Goal: Use online tool/utility: Utilize a website feature to perform a specific function

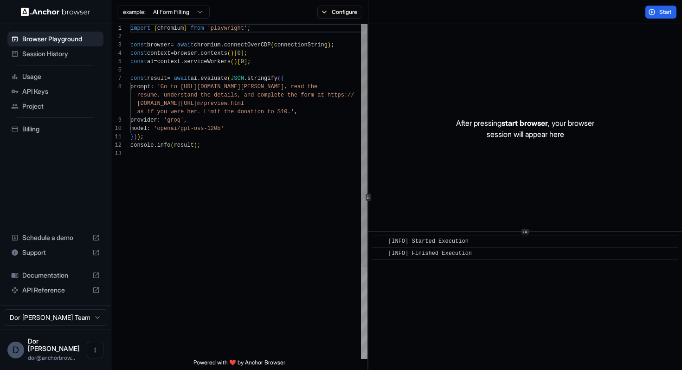
scroll to position [58, 0]
click at [176, 13] on html "Browser Playground Session History Usage API Keys Project Billing Schedule a de…" at bounding box center [341, 185] width 682 height 370
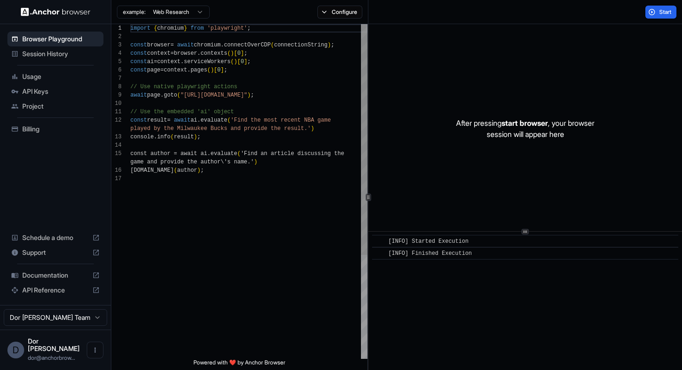
scroll to position [84, 0]
click at [348, 11] on button "Configure" at bounding box center [339, 12] width 45 height 13
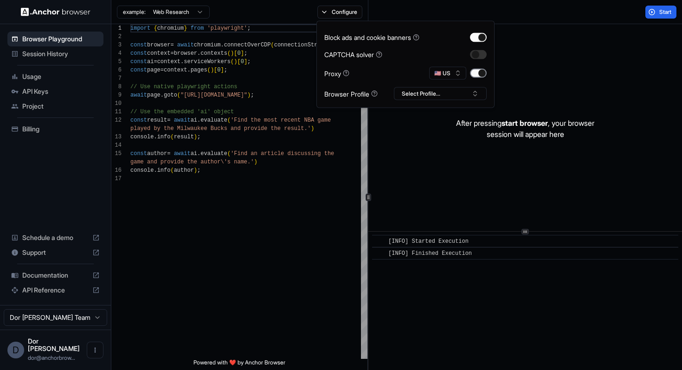
click at [476, 70] on button "button" at bounding box center [478, 73] width 17 height 9
click at [511, 11] on div "Start" at bounding box center [526, 12] width 314 height 24
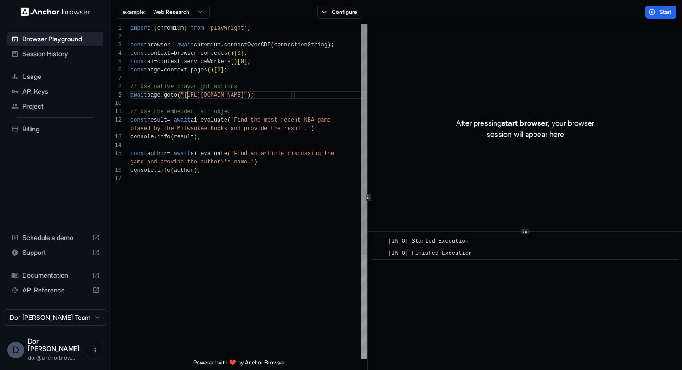
scroll to position [67, 0]
drag, startPoint x: 187, startPoint y: 94, endPoint x: 288, endPoint y: 95, distance: 100.7
click at [288, 95] on div "import { chromium } from 'playwright' ; const browser = await chromium . connec…" at bounding box center [248, 266] width 237 height 485
drag, startPoint x: 234, startPoint y: 105, endPoint x: 236, endPoint y: 296, distance: 190.8
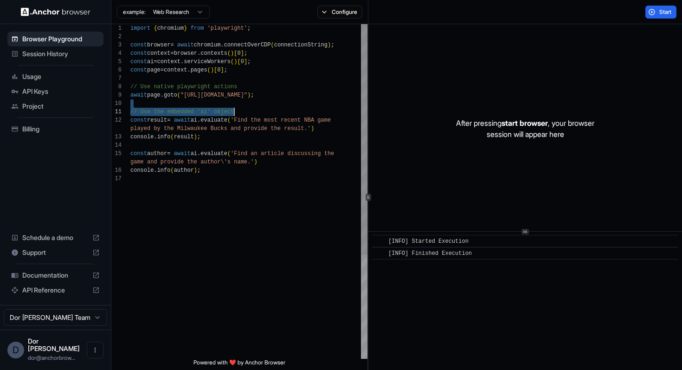
click at [236, 296] on div "import { chromium } from 'playwright' ; const browser = await chromium . connec…" at bounding box center [248, 266] width 237 height 485
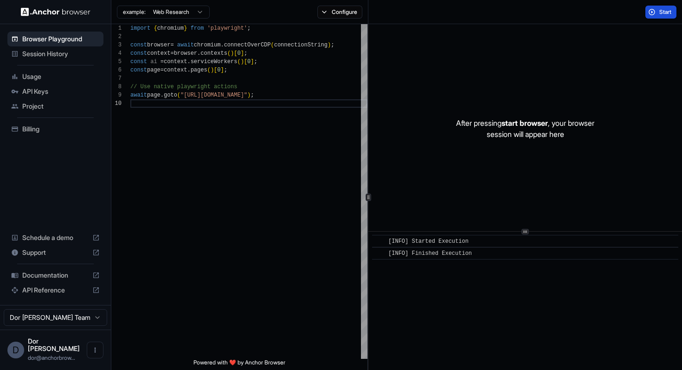
click at [659, 12] on span "Start" at bounding box center [665, 11] width 13 height 7
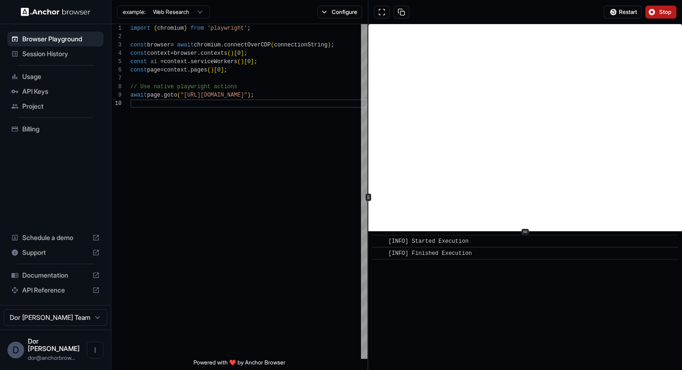
click at [657, 13] on button "Stop" at bounding box center [661, 12] width 31 height 13
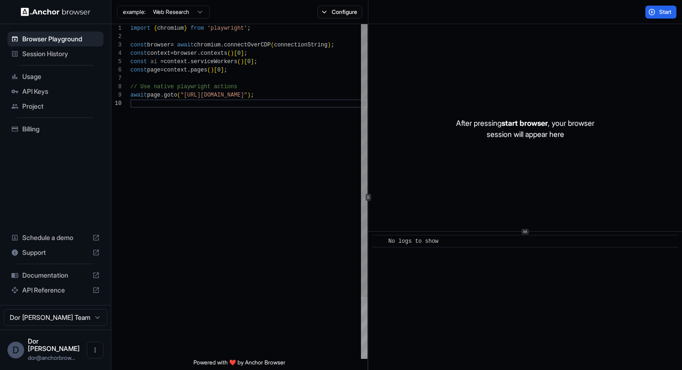
scroll to position [67, 0]
drag, startPoint x: 187, startPoint y: 94, endPoint x: 267, endPoint y: 94, distance: 79.4
click at [267, 94] on div "import { chromium } from 'playwright' ; const browser = await chromium . connec…" at bounding box center [248, 229] width 237 height 410
click at [263, 94] on div "import { chromium } from 'playwright' ; const browser = await chromium . connec…" at bounding box center [248, 233] width 237 height 418
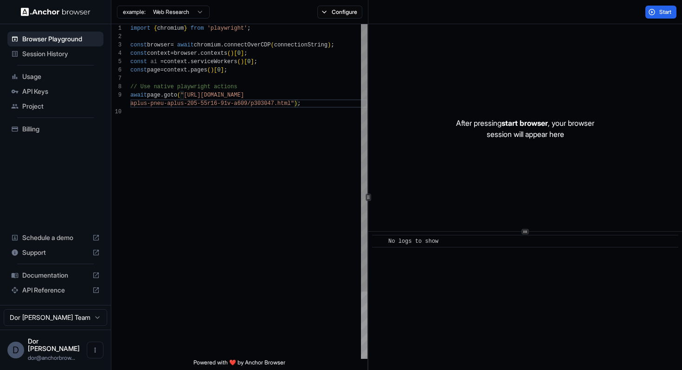
scroll to position [67, 0]
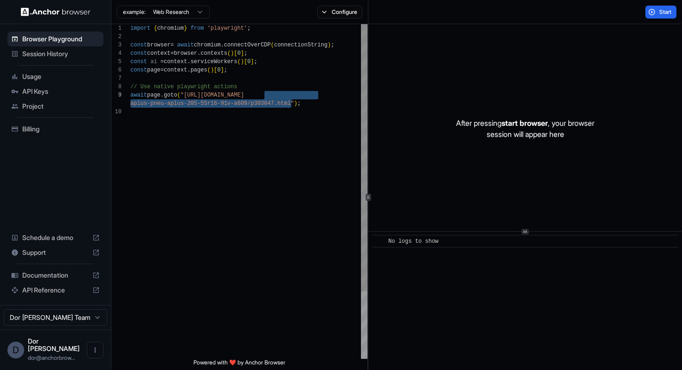
type textarea "**********"
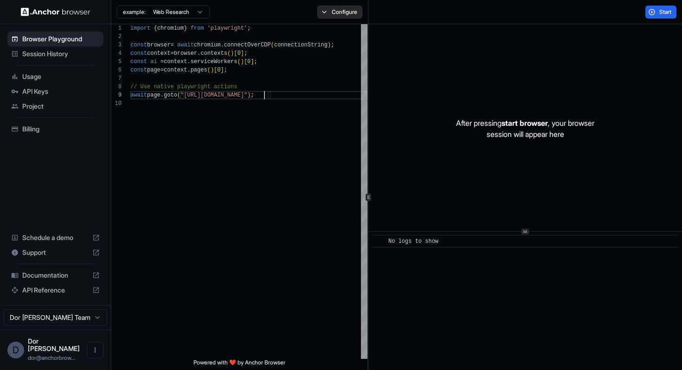
click at [330, 12] on button "Configure" at bounding box center [339, 12] width 45 height 13
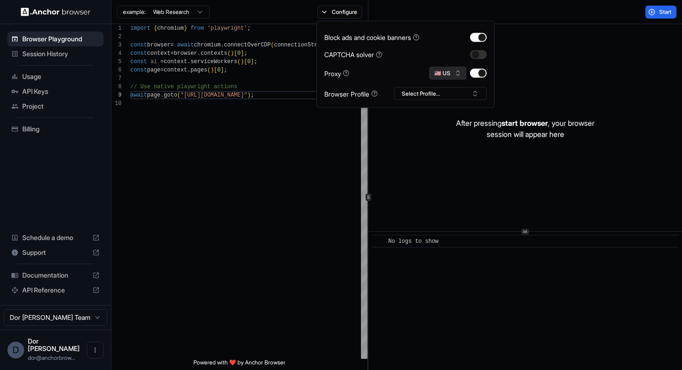
click at [442, 73] on button "🇺🇸 US" at bounding box center [447, 73] width 37 height 13
type input "**"
click at [448, 109] on span "FR" at bounding box center [450, 105] width 7 height 7
click at [544, 64] on div "After pressing start browser , your browser session will appear here" at bounding box center [526, 128] width 314 height 209
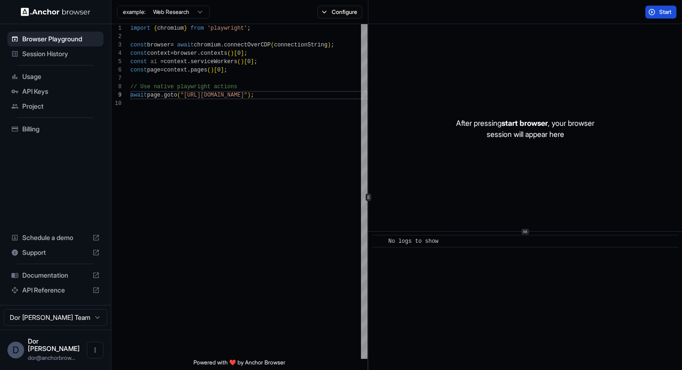
click at [652, 11] on button "Start" at bounding box center [661, 12] width 31 height 13
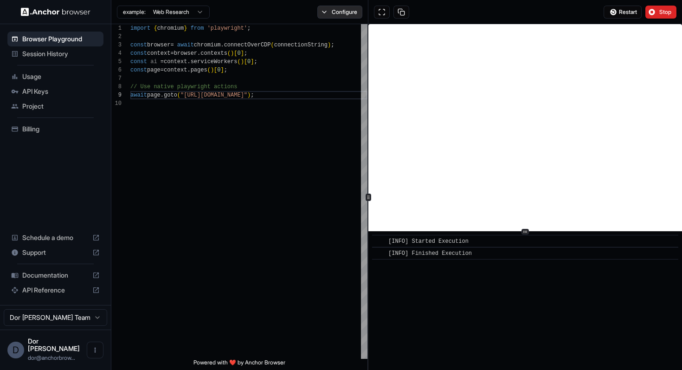
click at [346, 14] on button "Configure" at bounding box center [339, 12] width 45 height 13
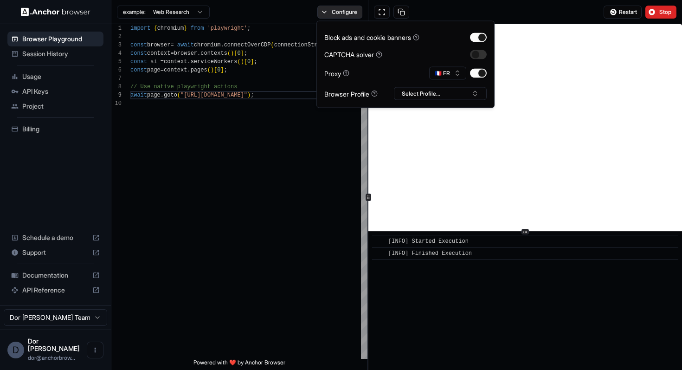
click at [346, 14] on button "Configure" at bounding box center [339, 12] width 45 height 13
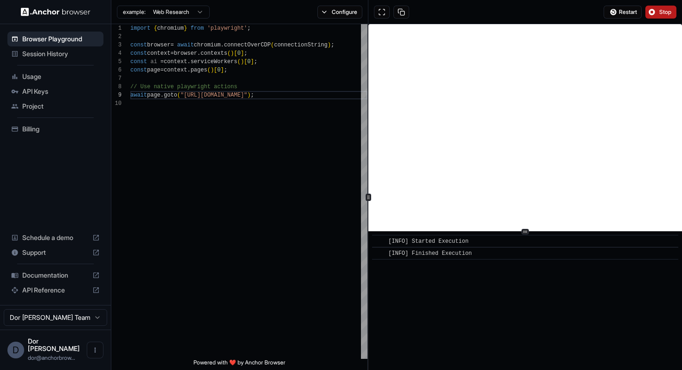
click at [657, 11] on button "Stop" at bounding box center [661, 12] width 31 height 13
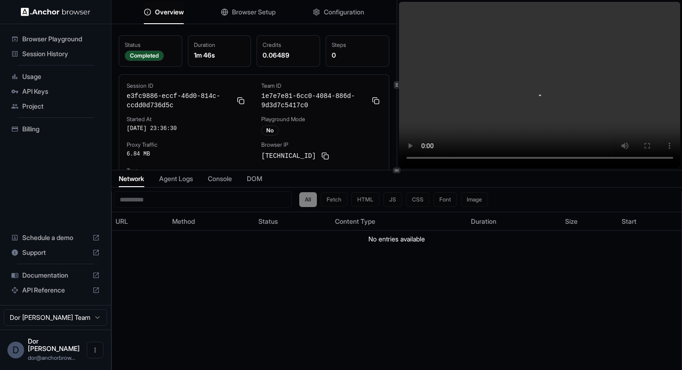
click at [260, 8] on span "Browser Setup" at bounding box center [254, 11] width 44 height 9
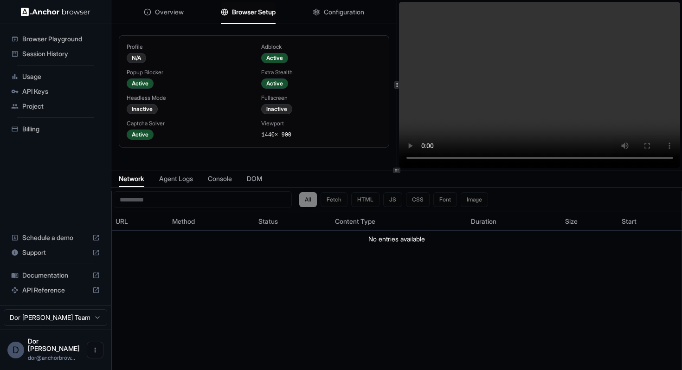
click at [172, 12] on span "Overview" at bounding box center [169, 11] width 29 height 9
click at [252, 13] on span "Browser Setup" at bounding box center [254, 11] width 44 height 9
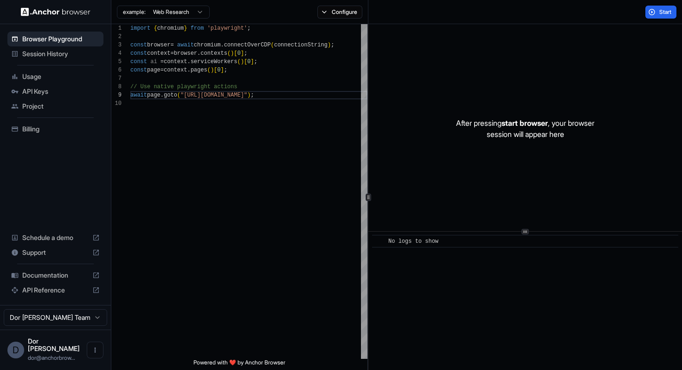
scroll to position [67, 0]
